Goal: Transaction & Acquisition: Purchase product/service

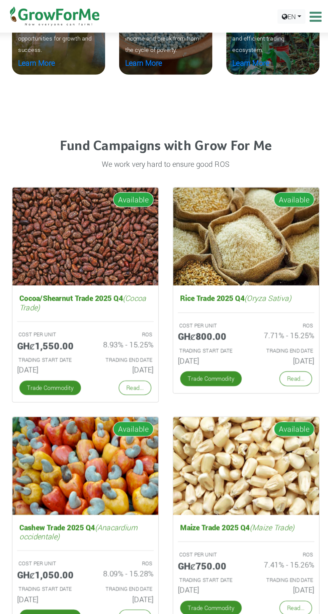
scroll to position [1306, 0]
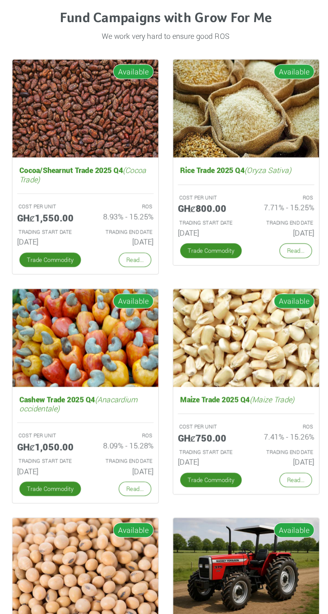
click at [92, 454] on link "Trade Commodity" at bounding box center [81, 448] width 44 height 10
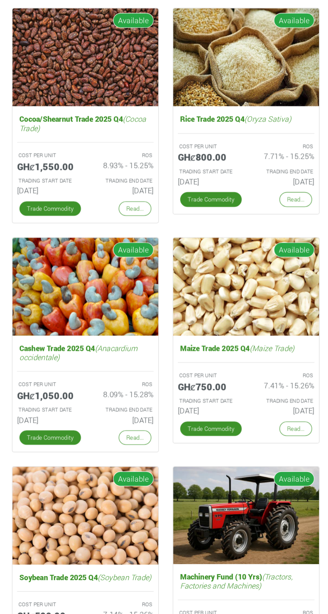
scroll to position [1255, 0]
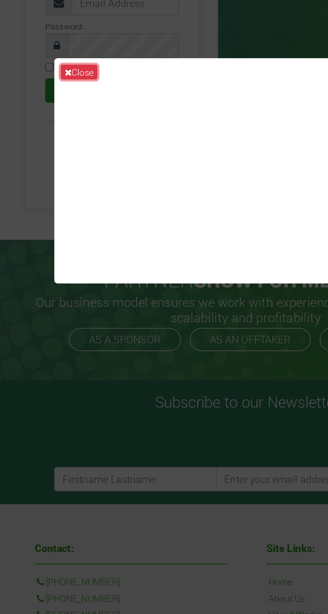
click at [75, 103] on button "Close" at bounding box center [76, 100] width 19 height 8
